Goal: Navigation & Orientation: Find specific page/section

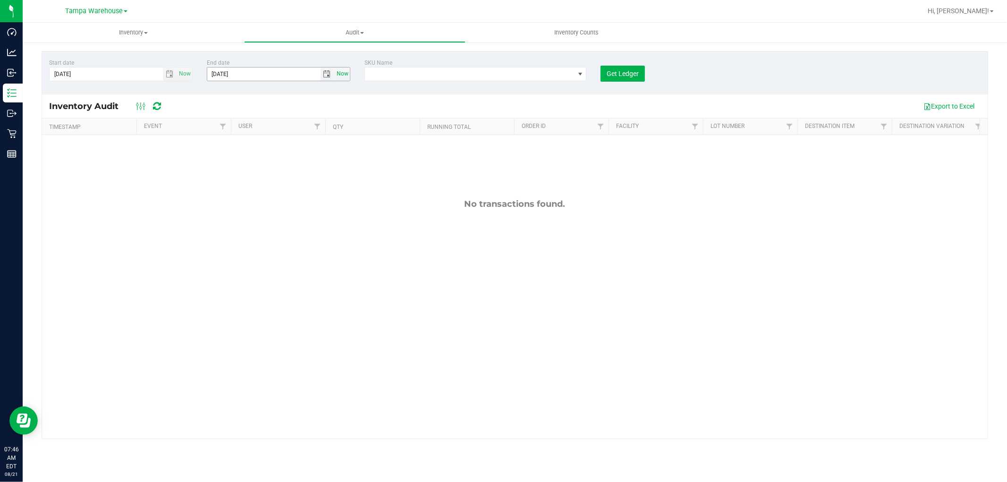
click at [344, 74] on span "Now" at bounding box center [342, 74] width 16 height 14
